Goal: Navigation & Orientation: Go to known website

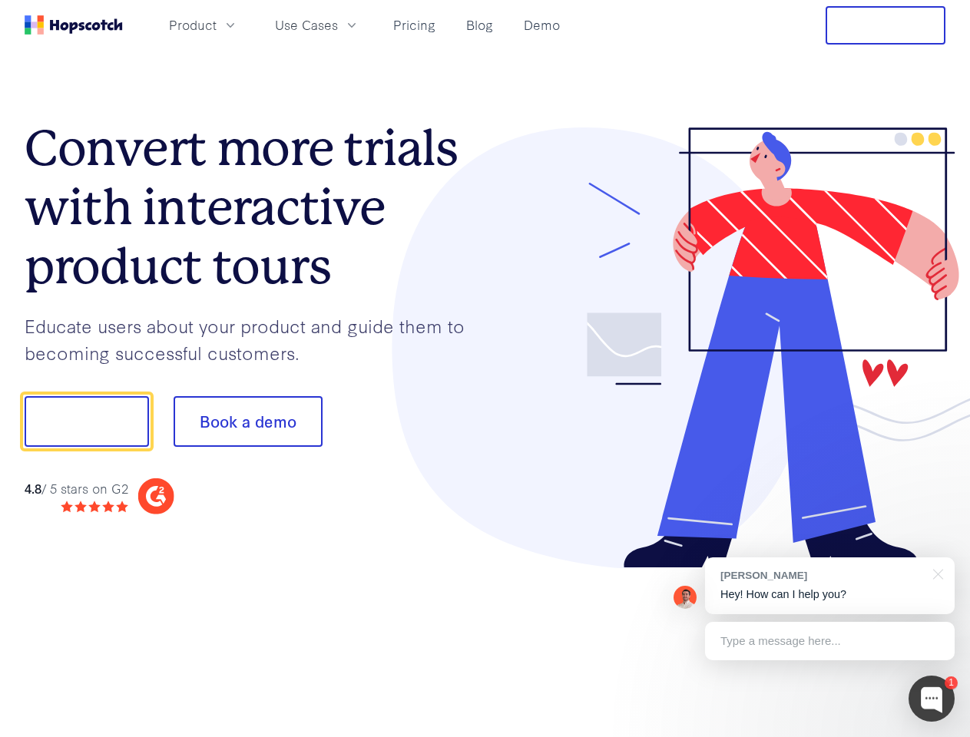
click at [485, 369] on div at bounding box center [715, 348] width 461 height 442
click at [217, 25] on span "Product" at bounding box center [193, 24] width 48 height 19
click at [338, 25] on span "Use Cases" at bounding box center [306, 24] width 63 height 19
click at [885, 25] on button "Free Trial" at bounding box center [886, 25] width 120 height 38
click at [86, 422] on button "Show me!" at bounding box center [87, 421] width 124 height 51
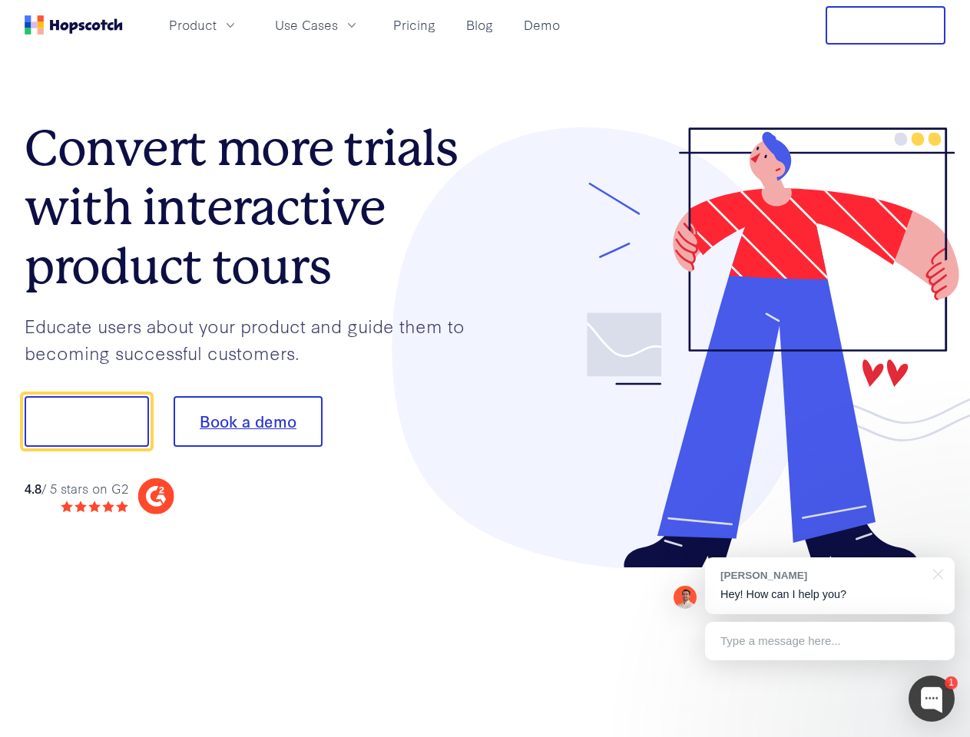
click at [247, 422] on button "Book a demo" at bounding box center [248, 421] width 149 height 51
click at [931, 699] on div at bounding box center [931, 699] width 46 height 46
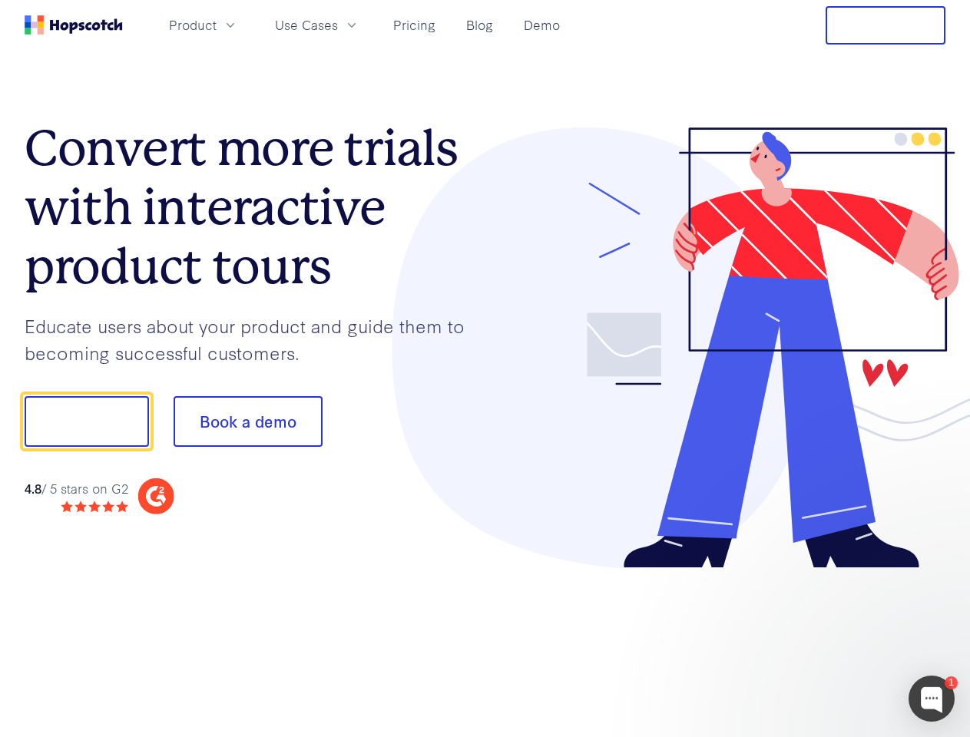
click at [829, 586] on div at bounding box center [811, 420] width 288 height 512
click at [935, 573] on div at bounding box center [811, 522] width 288 height 306
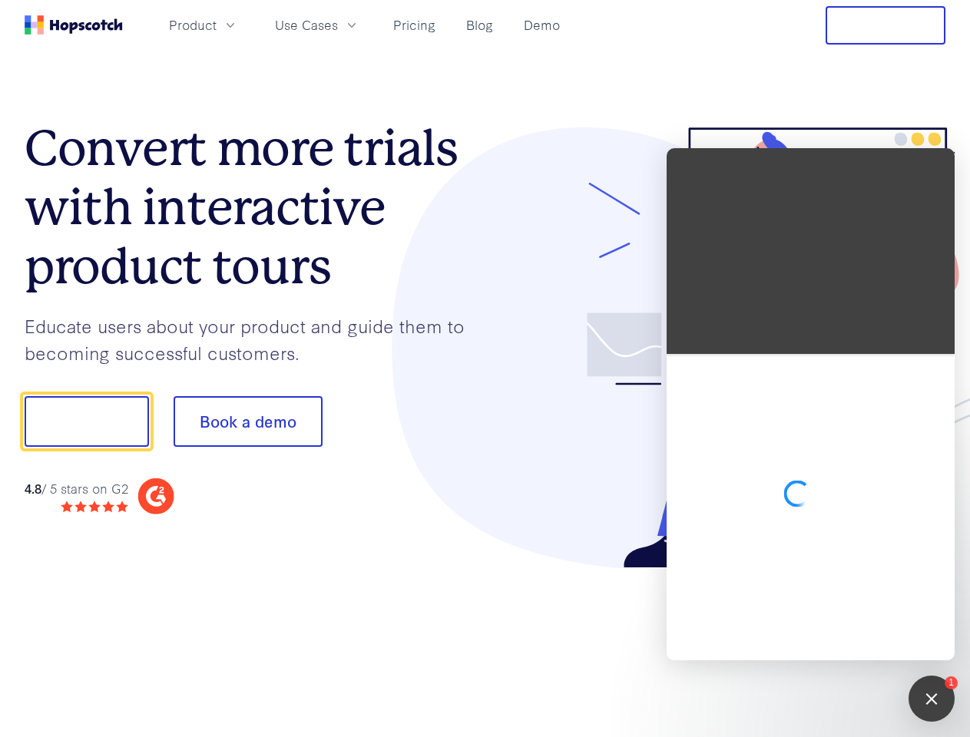
click at [829, 641] on div at bounding box center [811, 507] width 288 height 306
